Goal: Find specific page/section

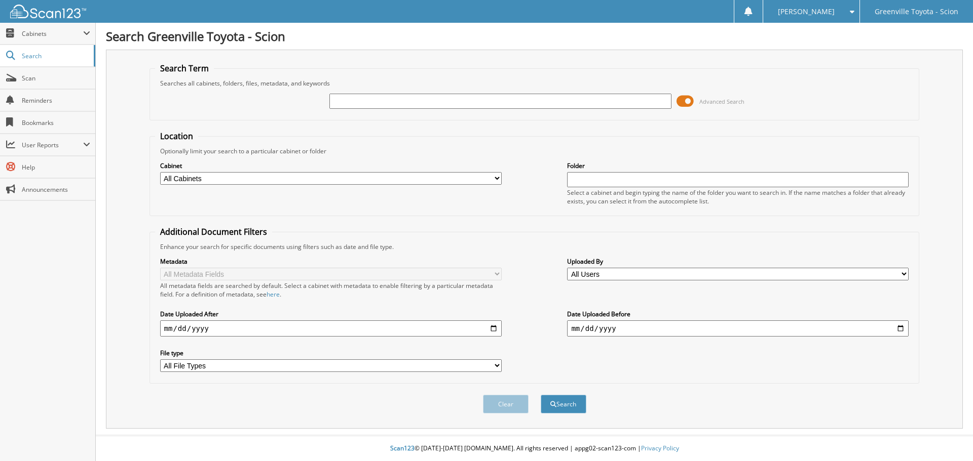
click at [345, 99] on input "text" at bounding box center [499, 101] width 341 height 15
type input "022706"
click at [220, 177] on select "All Cabinets ACCOUNTS PAYABLE ACCOUNTS RECEIVABLE ACTIVE EMPLOYEE FILES BANKS R…" at bounding box center [330, 178] width 341 height 13
select select "512"
click at [160, 172] on select "All Cabinets ACCOUNTS PAYABLE ACCOUNTS RECEIVABLE ACTIVE EMPLOYEE FILES BANKS R…" at bounding box center [330, 178] width 341 height 13
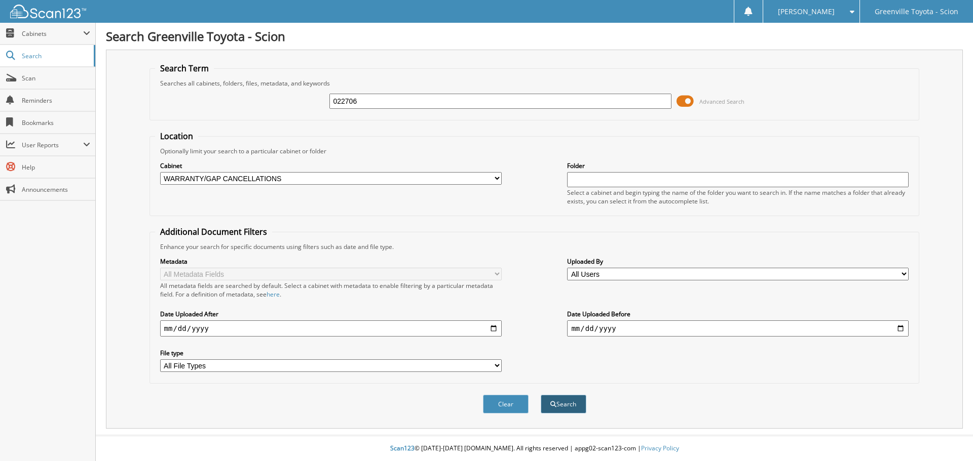
click at [576, 404] on button "Search" at bounding box center [563, 404] width 46 height 19
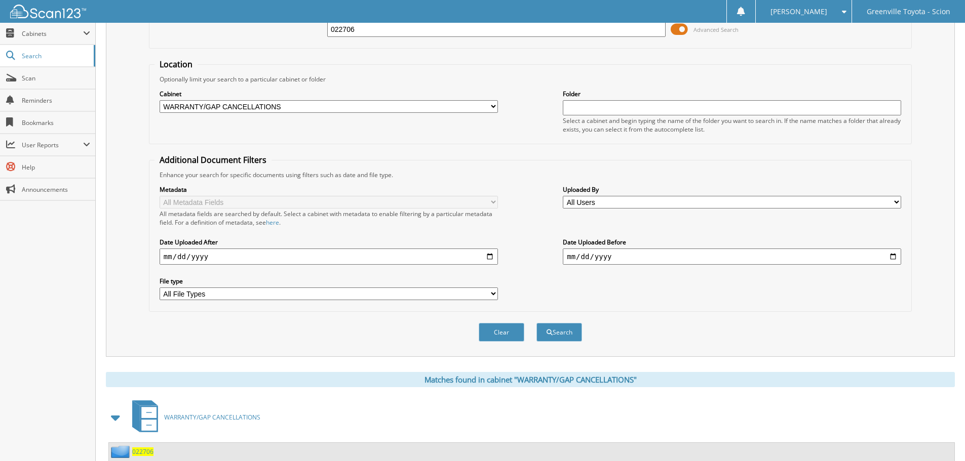
scroll to position [161, 0]
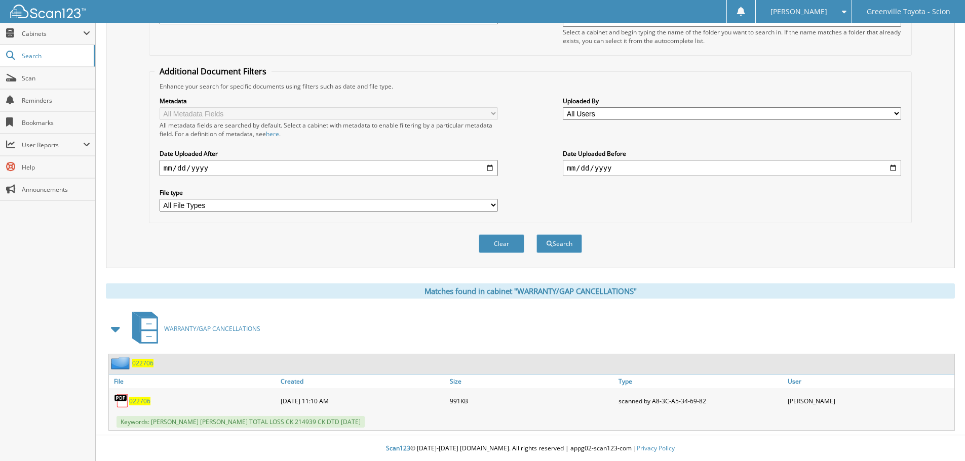
click at [140, 398] on span "022706" at bounding box center [139, 401] width 21 height 9
click at [172, 250] on div "Clear Search" at bounding box center [530, 243] width 763 height 41
click at [37, 32] on span "Cabinets" at bounding box center [52, 33] width 61 height 9
click at [137, 404] on span "022706" at bounding box center [139, 401] width 21 height 9
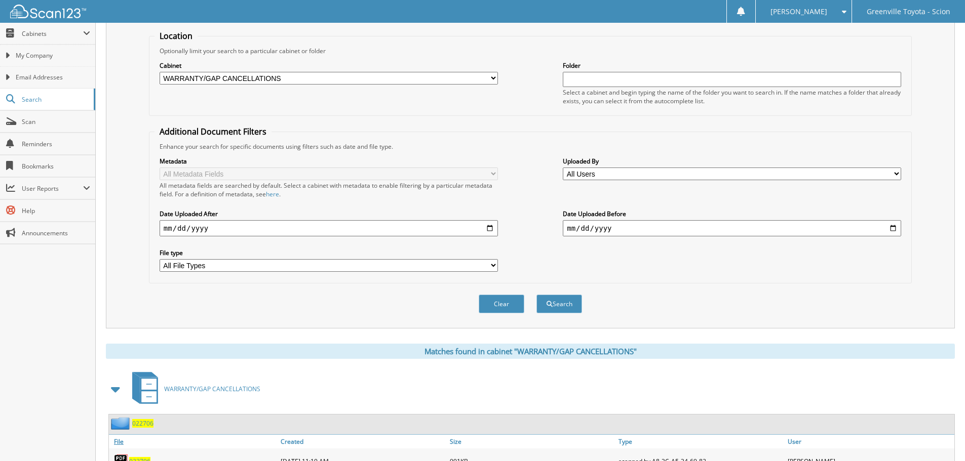
scroll to position [152, 0]
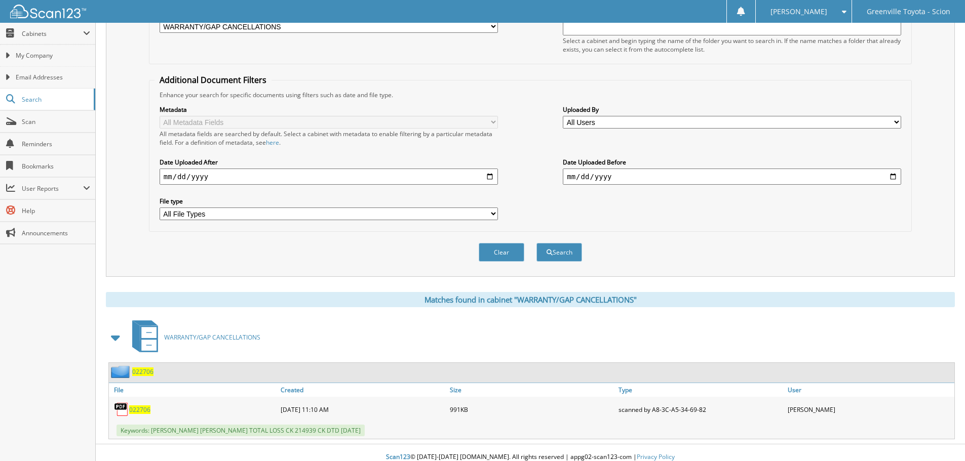
click at [142, 409] on span "022706" at bounding box center [139, 410] width 21 height 9
